Goal: Contribute content: Add original content to the website for others to see

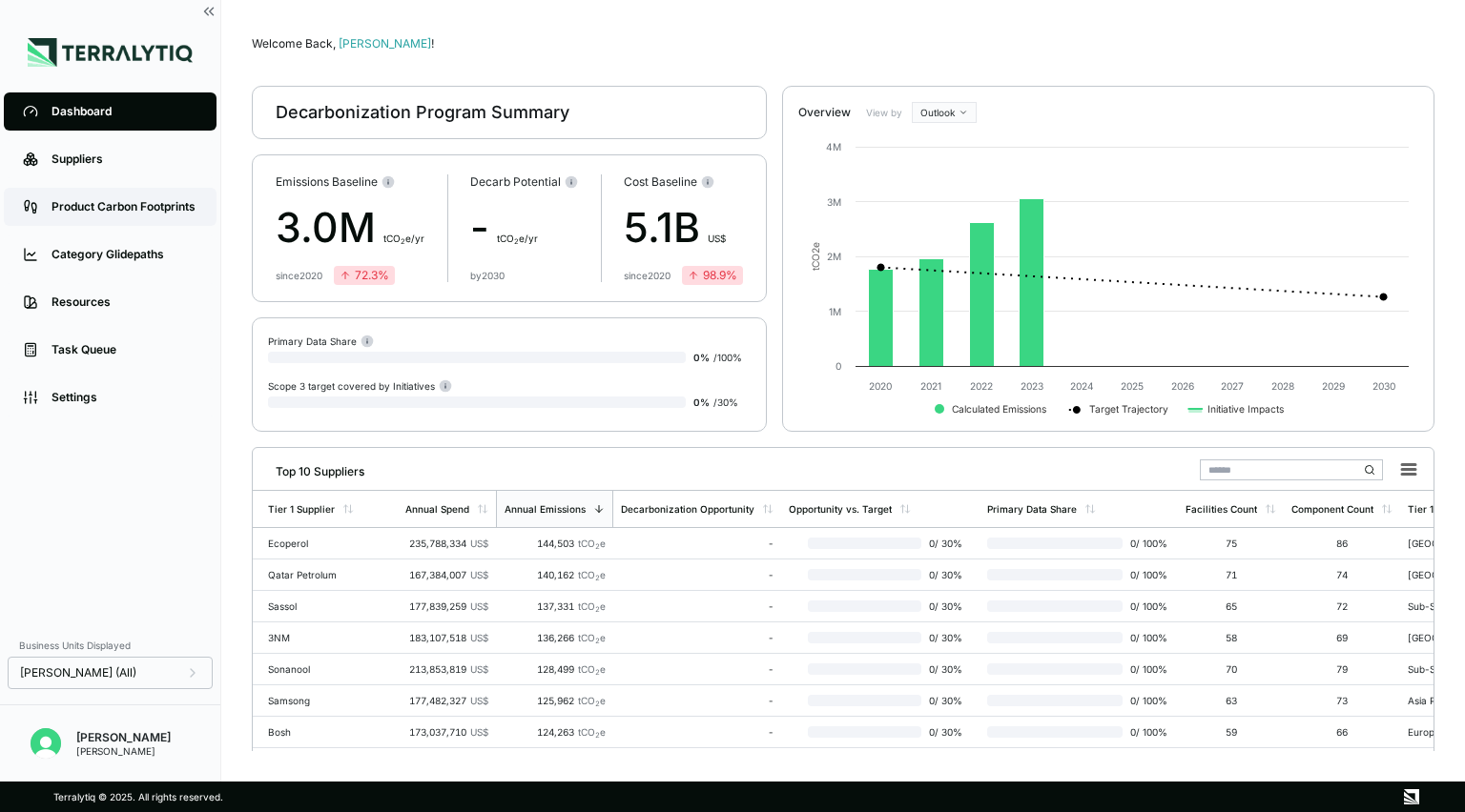
click at [57, 209] on div "Product Carbon Footprints" at bounding box center [124, 207] width 145 height 16
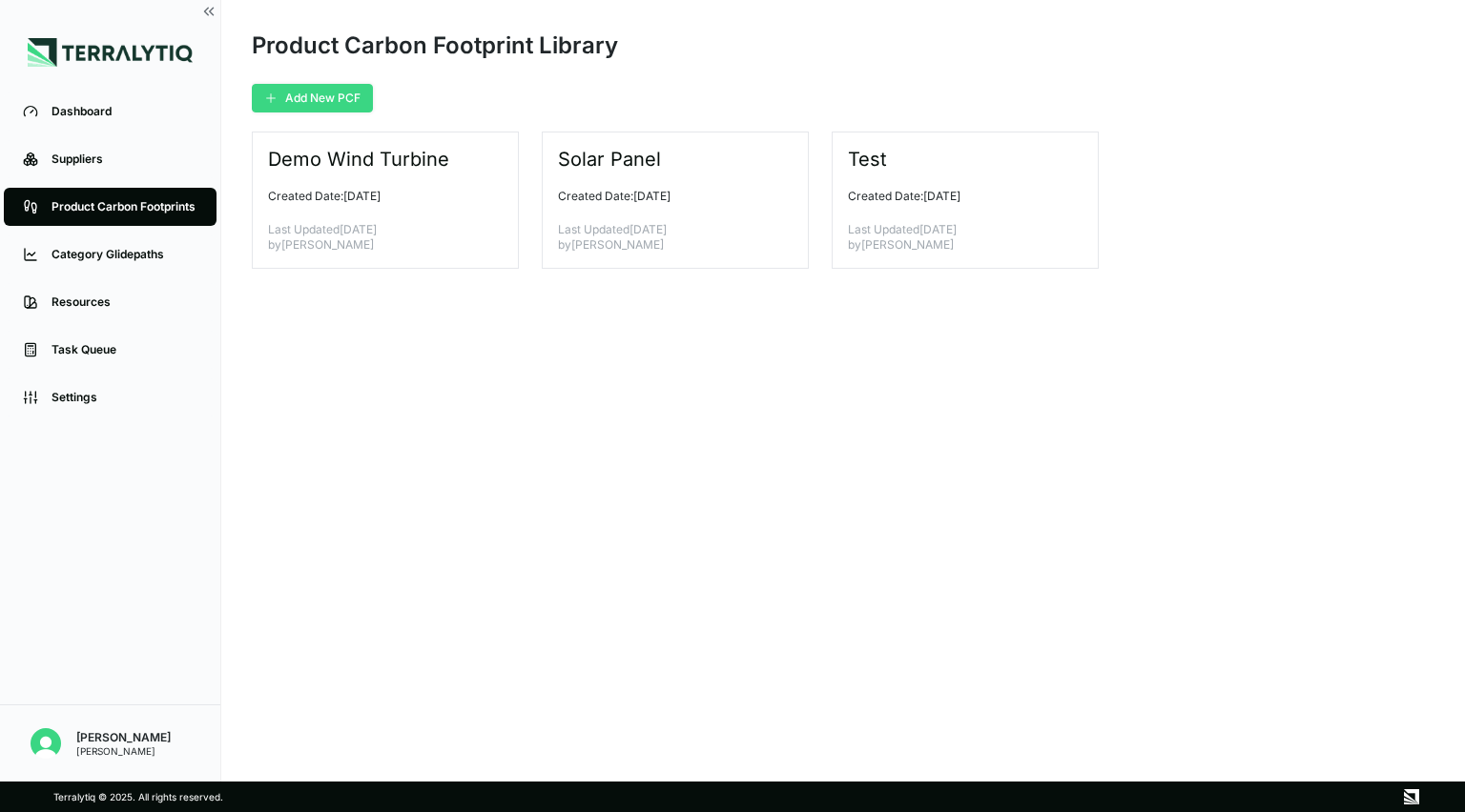
click at [320, 95] on button "Add New PCF" at bounding box center [312, 99] width 121 height 29
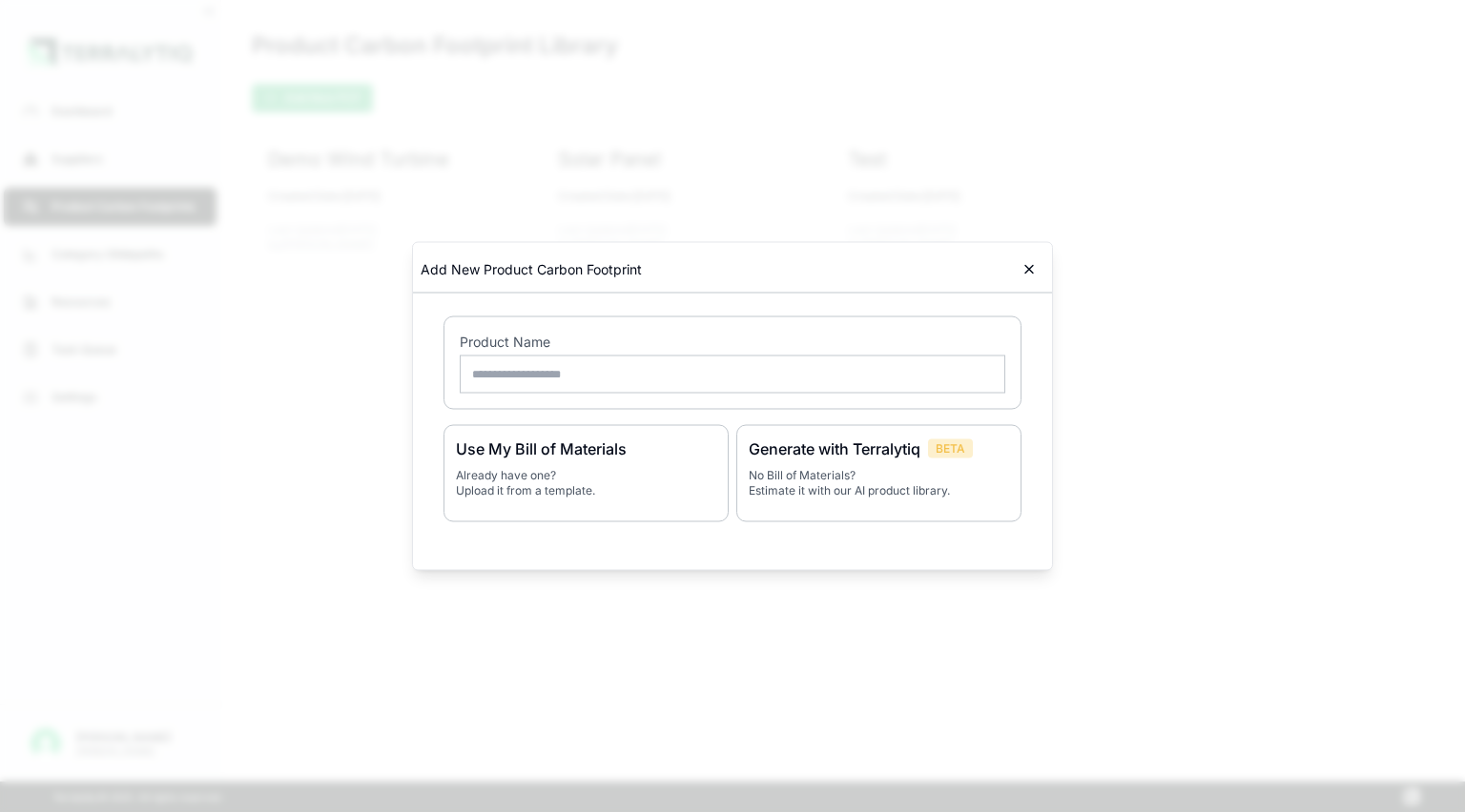
click at [511, 373] on input "text" at bounding box center [732, 374] width 546 height 38
type input "*"
click at [1029, 274] on icon at bounding box center [1029, 269] width 16 height 16
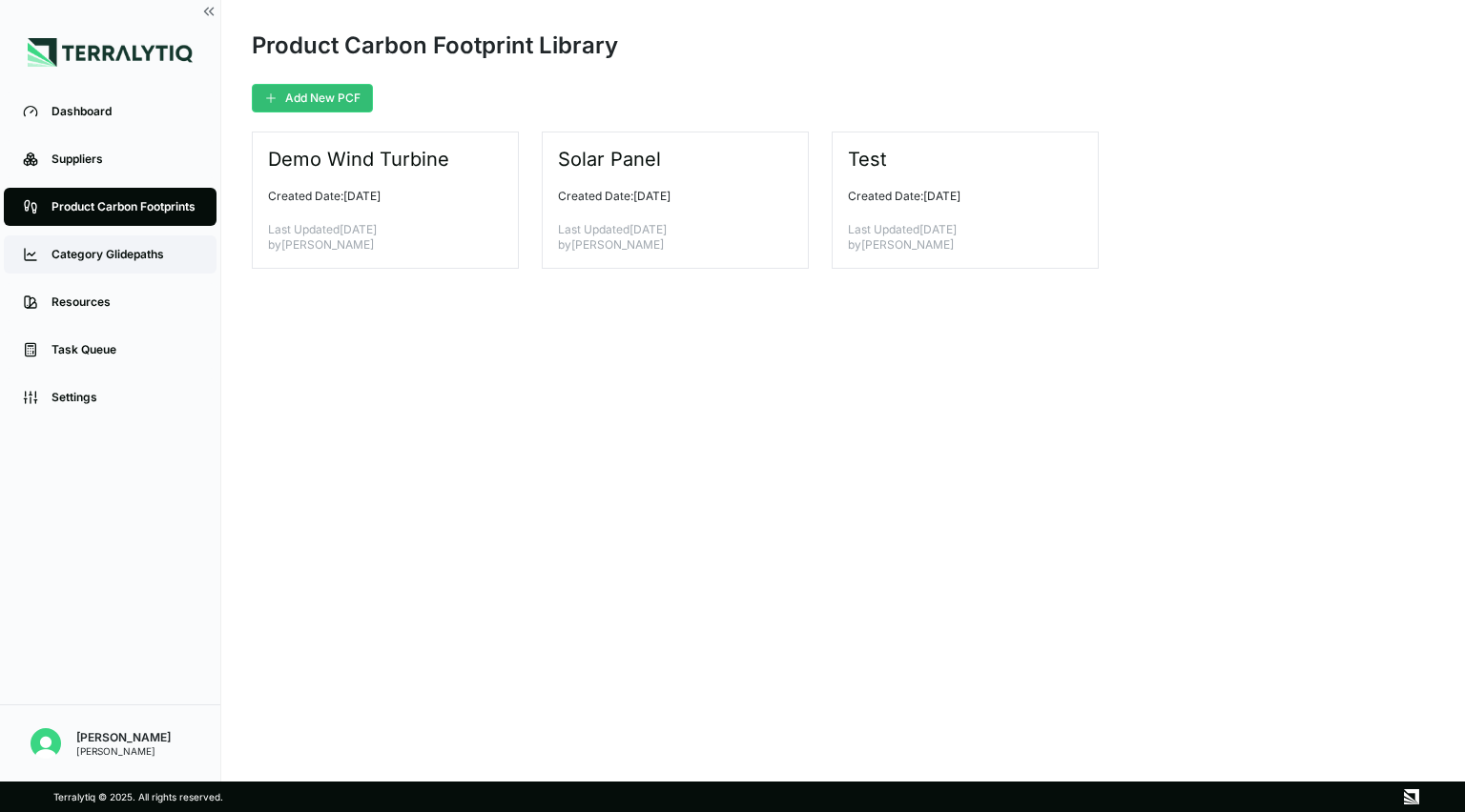
click at [95, 256] on div "Category Glidepaths" at bounding box center [124, 255] width 145 height 16
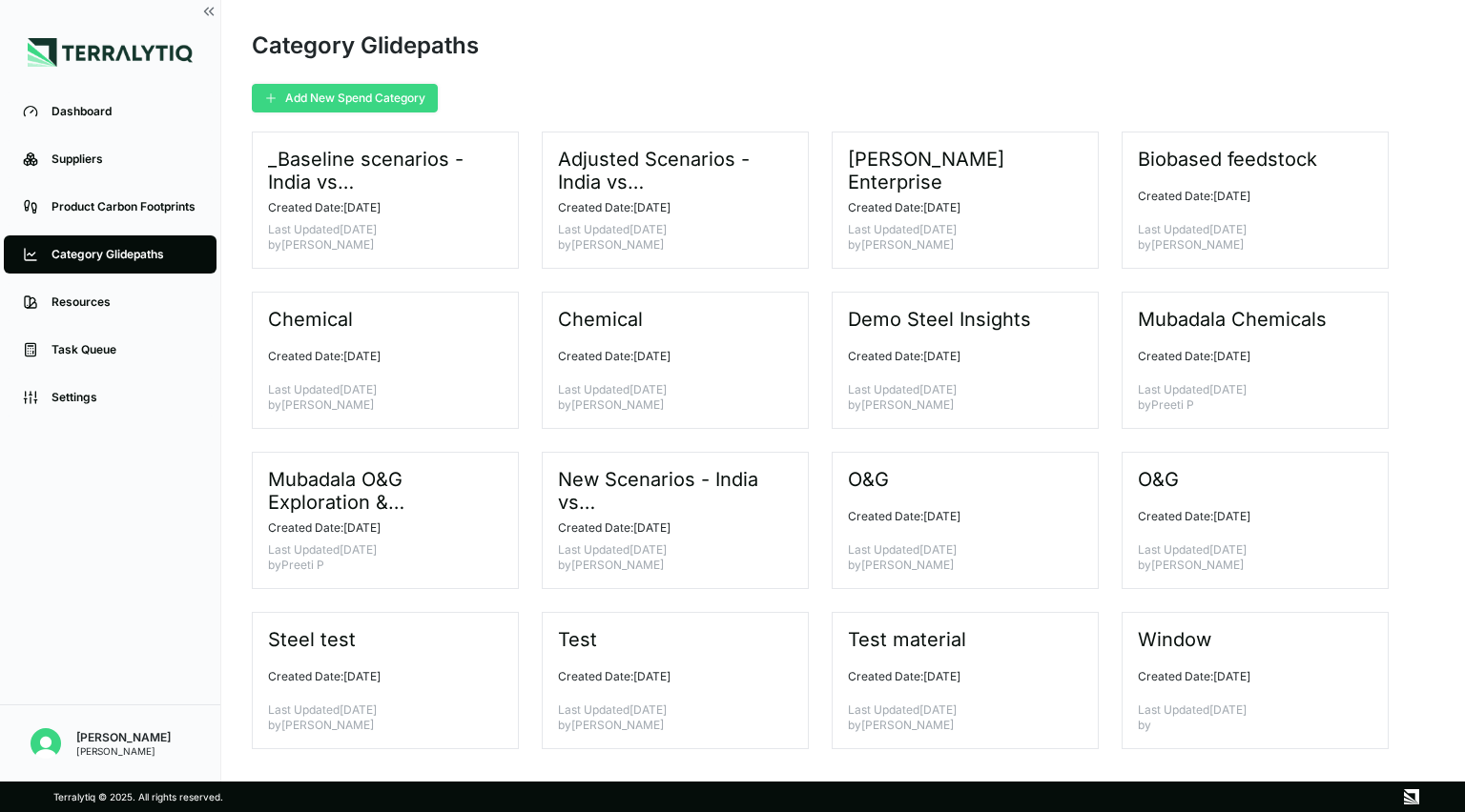
click at [332, 91] on button "Add New Spend Category" at bounding box center [345, 99] width 186 height 29
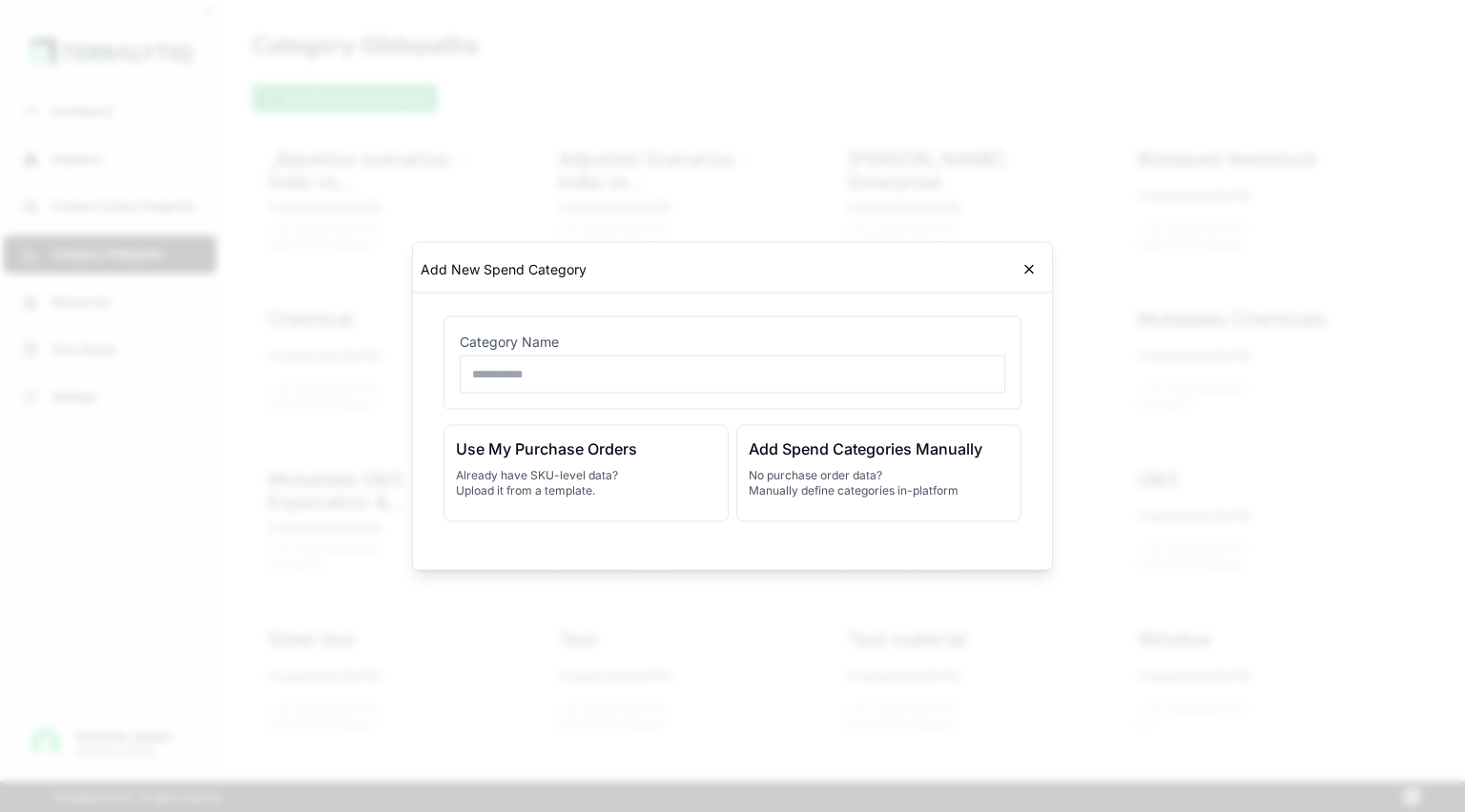
click at [528, 385] on input "text" at bounding box center [732, 374] width 546 height 38
type input "***"
click at [822, 482] on p "No purchase order data? Manually define categories in-platform" at bounding box center [878, 483] width 260 height 30
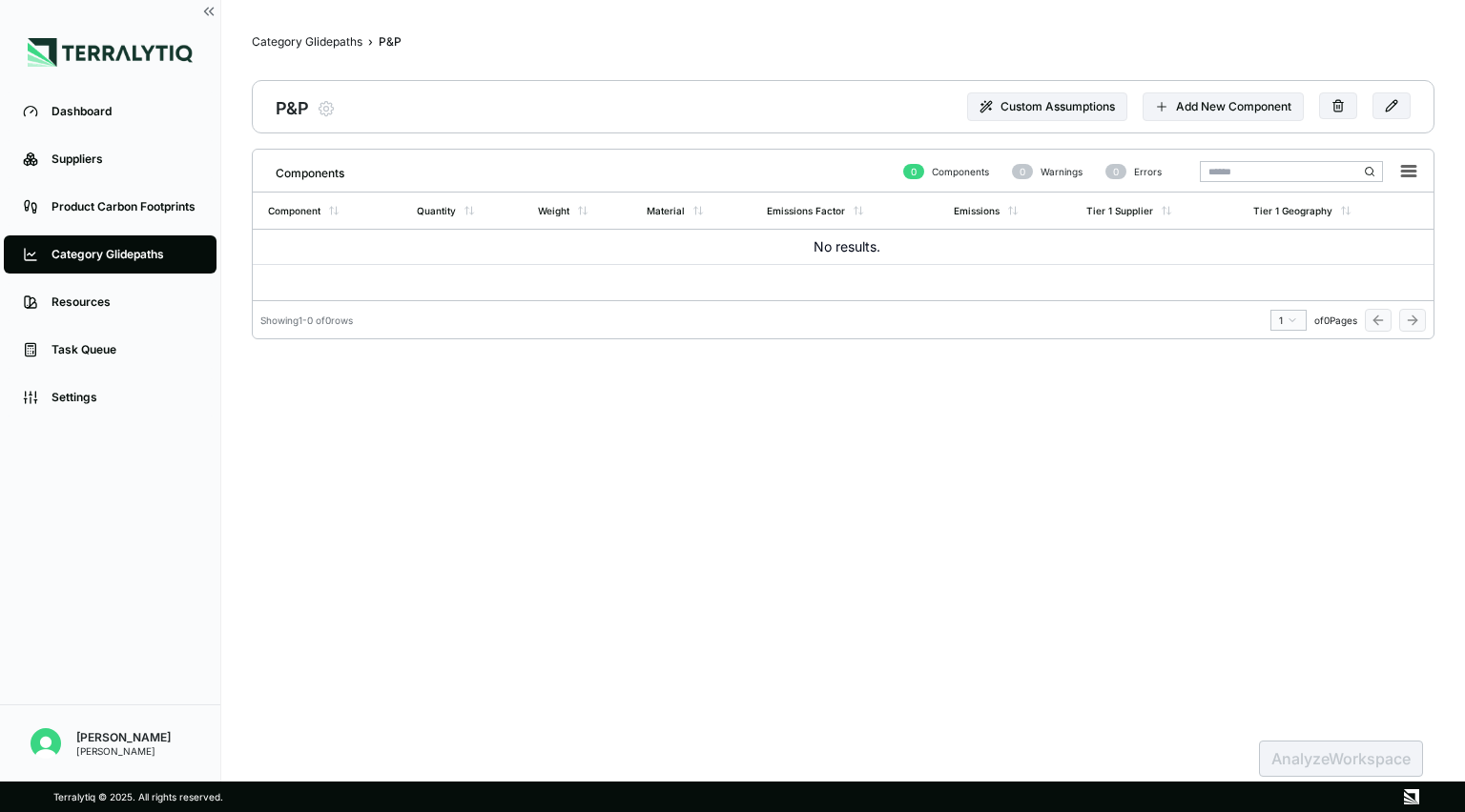
click at [1186, 126] on div "P&P Modify Product Custom Assumptions Add New Component" at bounding box center [843, 107] width 1182 height 53
click at [1201, 119] on button "Add New Component" at bounding box center [1223, 107] width 161 height 29
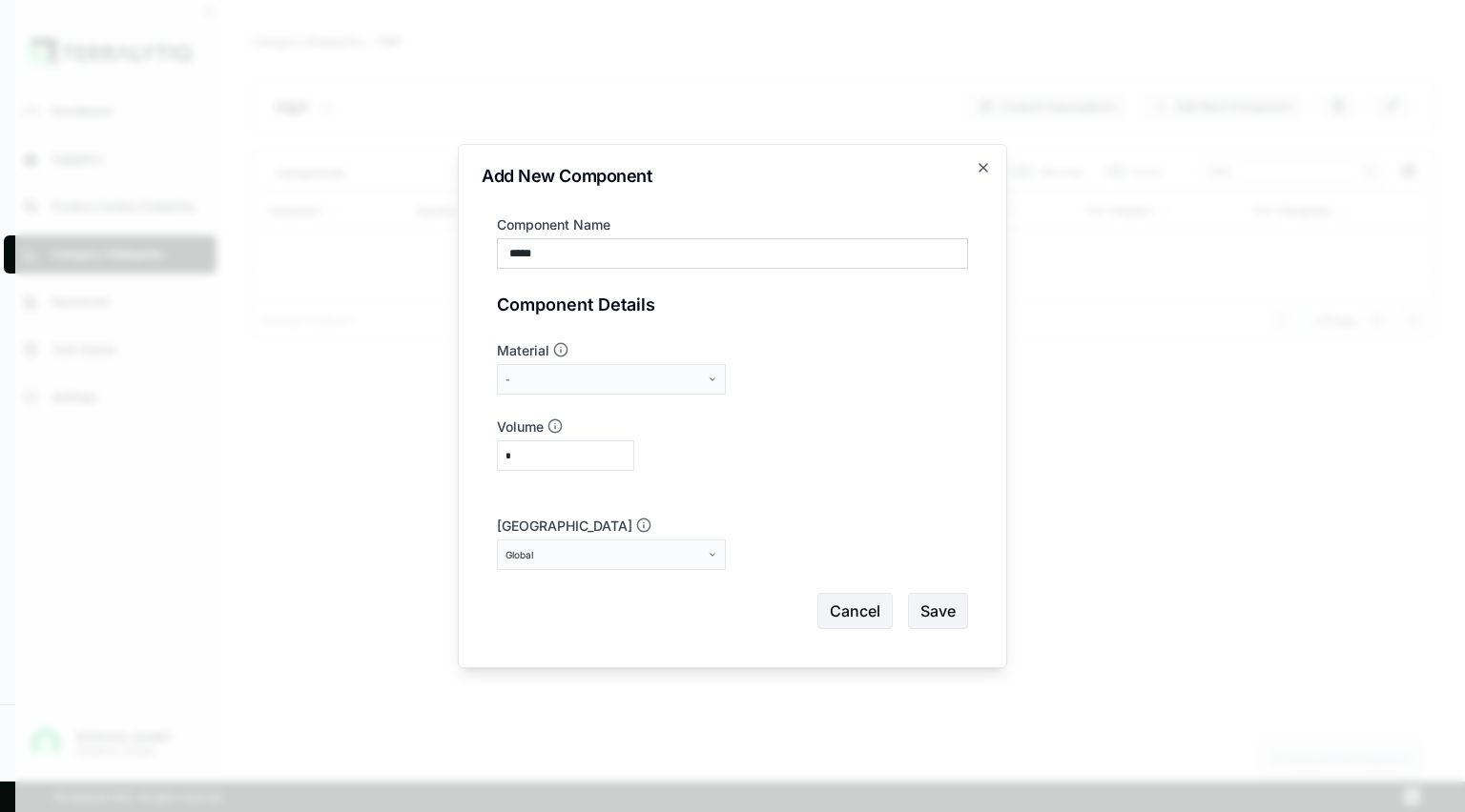
type input "*****"
click at [612, 370] on button "-" at bounding box center [611, 379] width 229 height 30
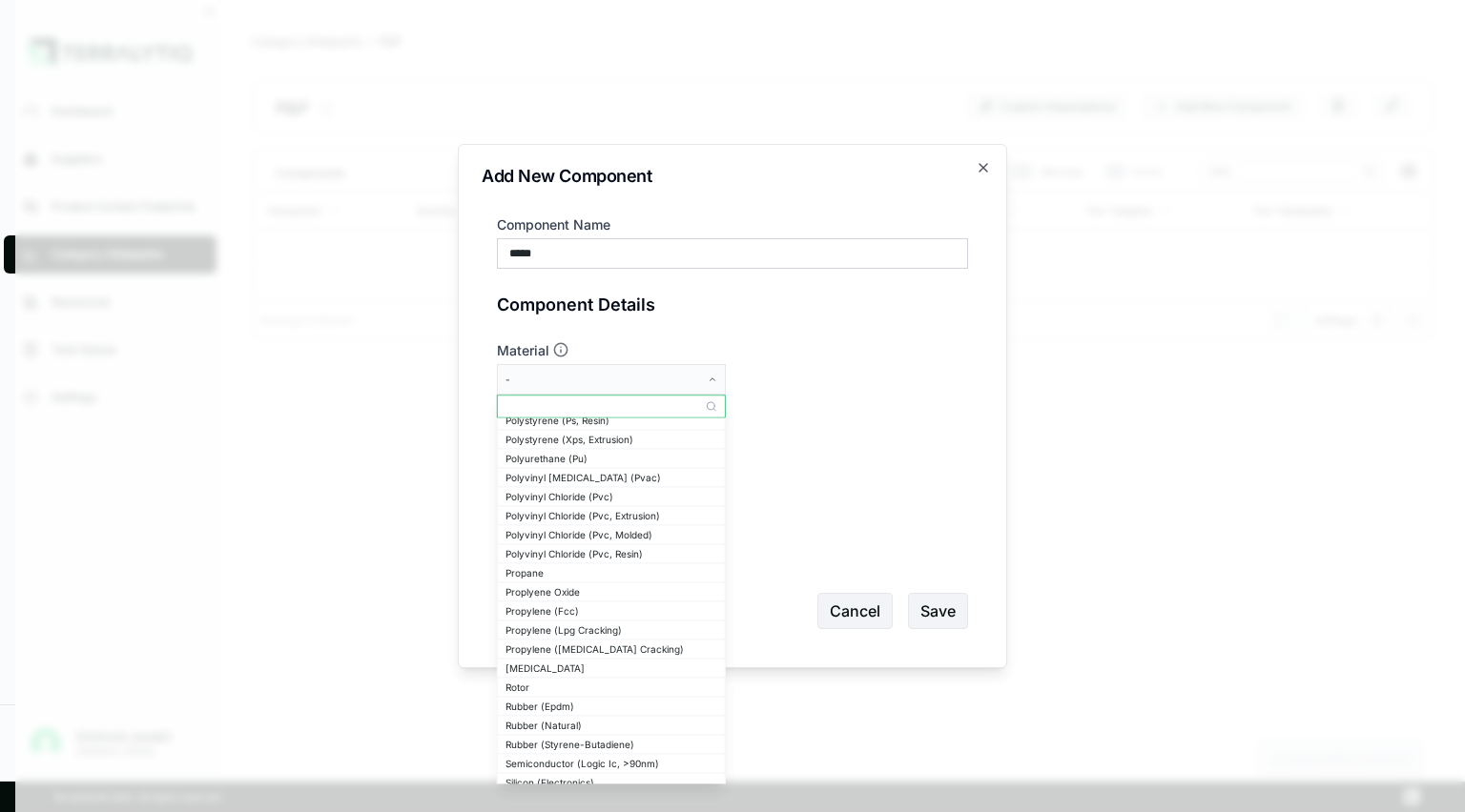
scroll to position [2389, 0]
click at [839, 598] on button "Cancel" at bounding box center [855, 610] width 76 height 36
